Goal: Task Accomplishment & Management: Complete application form

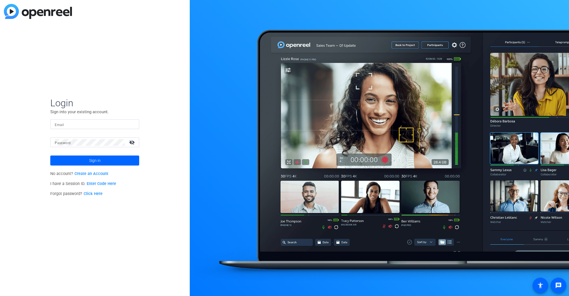
click at [69, 123] on input "Email" at bounding box center [95, 124] width 80 height 7
type input "[EMAIL_ADDRESS][DOMAIN_NAME]"
click at [91, 173] on link "Create an Account" at bounding box center [91, 173] width 34 height 5
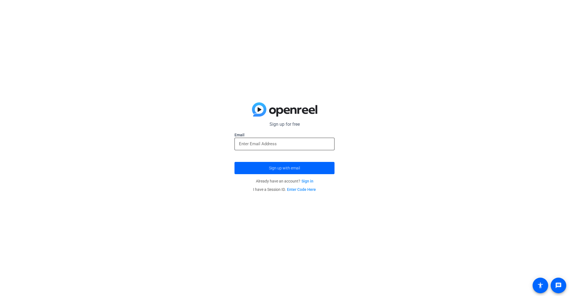
click at [274, 141] on input "email" at bounding box center [284, 143] width 91 height 7
type input "[EMAIL_ADDRESS][DOMAIN_NAME]"
click at [235, 162] on button "Sign up with email" at bounding box center [285, 168] width 100 height 12
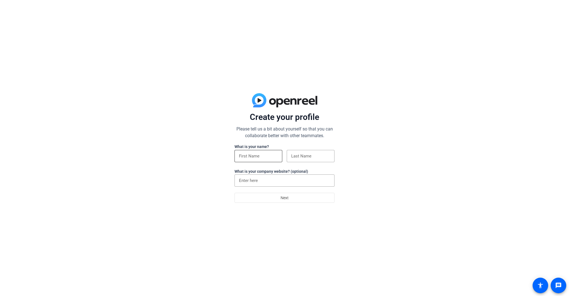
click at [272, 153] on input at bounding box center [258, 156] width 39 height 7
type input "Pravin"
type input "Pande"
click at [279, 182] on input "Amazon" at bounding box center [284, 180] width 91 height 7
drag, startPoint x: 282, startPoint y: 181, endPoint x: 217, endPoint y: 176, distance: 64.4
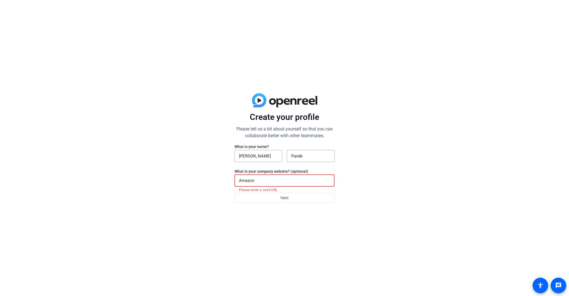
click at [217, 176] on div "Create your profile Please tell us a bit about yourself so that you can collabo…" at bounding box center [284, 148] width 569 height 296
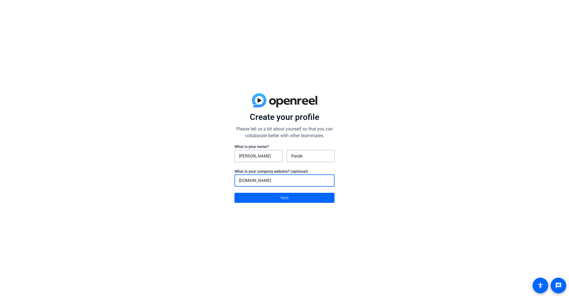
type input "amazon.com"
drag, startPoint x: 184, startPoint y: 167, endPoint x: 221, endPoint y: 190, distance: 43.1
click at [185, 167] on div "Create your profile Please tell us a bit about yourself so that you can collabo…" at bounding box center [284, 148] width 569 height 296
click at [270, 186] on span at bounding box center [285, 197] width 100 height 13
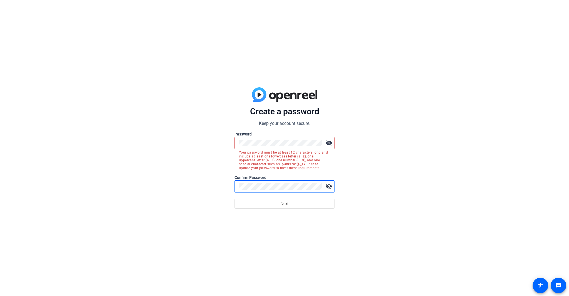
click at [235, 186] on button "Next" at bounding box center [285, 203] width 100 height 10
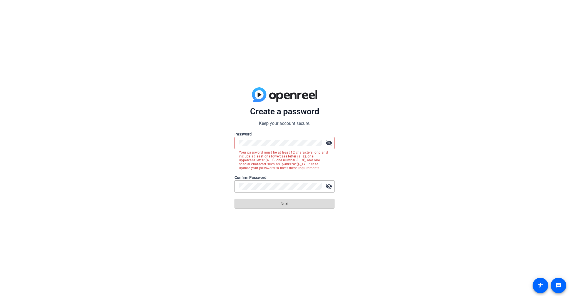
drag, startPoint x: 272, startPoint y: 207, endPoint x: 277, endPoint y: 204, distance: 6.5
click at [272, 186] on span at bounding box center [285, 203] width 100 height 13
click at [217, 135] on div "Create a password Keep your account secure. Password visibility_off Your passwo…" at bounding box center [284, 148] width 569 height 296
click at [326, 143] on mat-icon "visibility_off" at bounding box center [329, 142] width 11 height 11
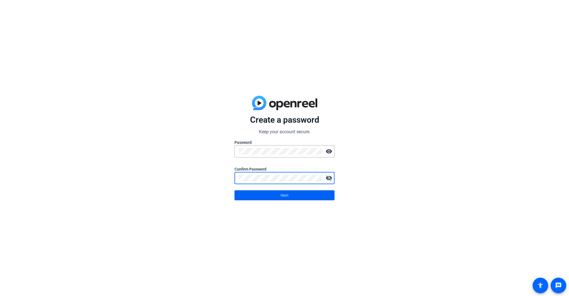
click at [281, 186] on span "Next" at bounding box center [285, 195] width 8 height 11
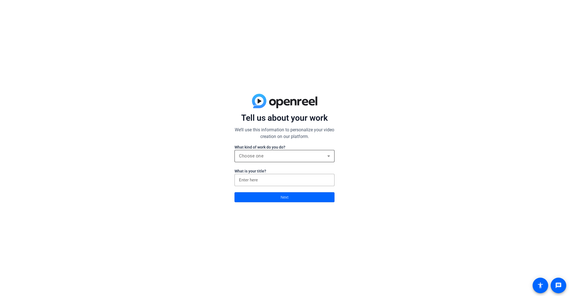
click at [297, 153] on div "Choose one" at bounding box center [283, 156] width 88 height 7
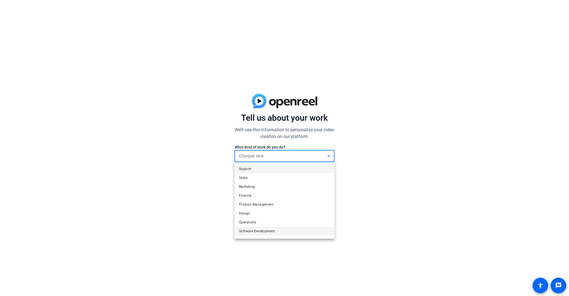
click at [263, 186] on span "Software Development" at bounding box center [257, 231] width 36 height 7
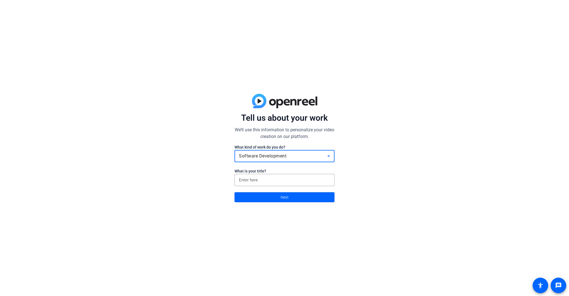
click at [268, 170] on label "What is your title?" at bounding box center [285, 171] width 100 height 6
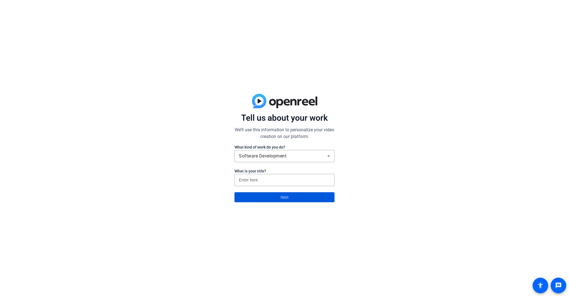
click at [283, 186] on span "Next" at bounding box center [285, 197] width 8 height 11
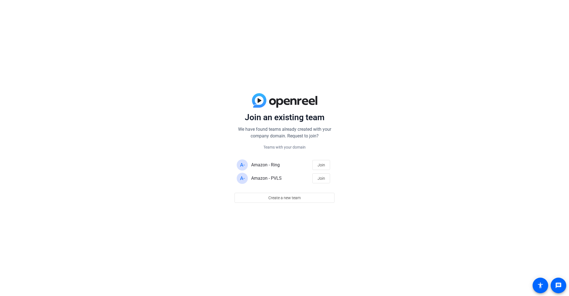
click at [296, 178] on div "Amazon - PVLS" at bounding box center [280, 178] width 58 height 7
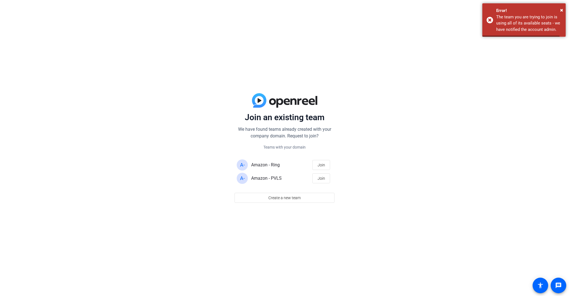
click at [279, 177] on span "Amazon - PVLS" at bounding box center [266, 177] width 31 height 5
click at [318, 181] on span "Join" at bounding box center [322, 178] width 8 height 11
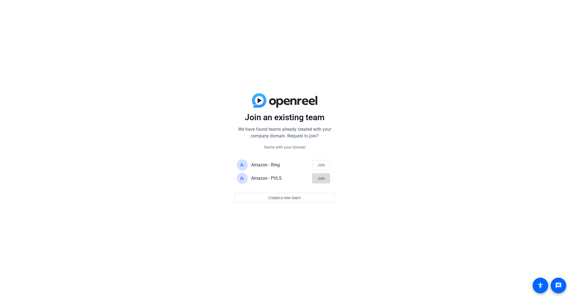
click at [319, 180] on span "Join" at bounding box center [322, 178] width 8 height 11
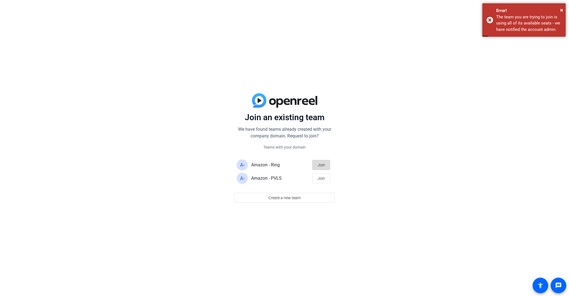
click at [323, 166] on span "Join" at bounding box center [322, 165] width 8 height 11
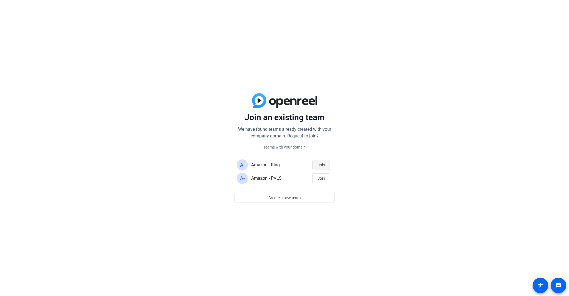
click at [323, 166] on span "Join" at bounding box center [322, 165] width 8 height 11
